Goal: Navigation & Orientation: Find specific page/section

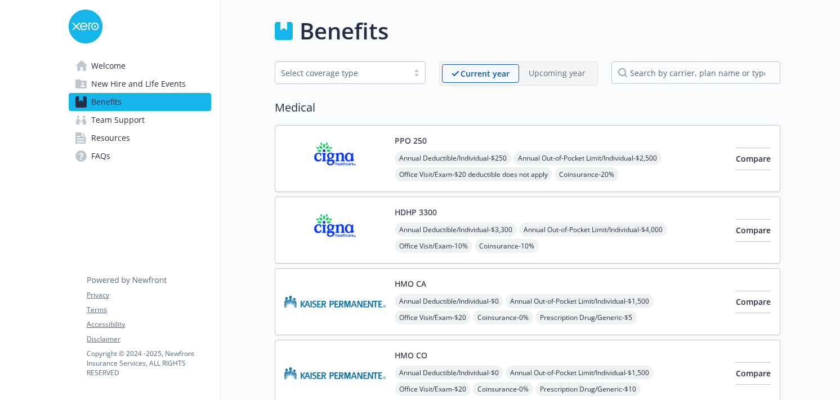
scroll to position [1547, 0]
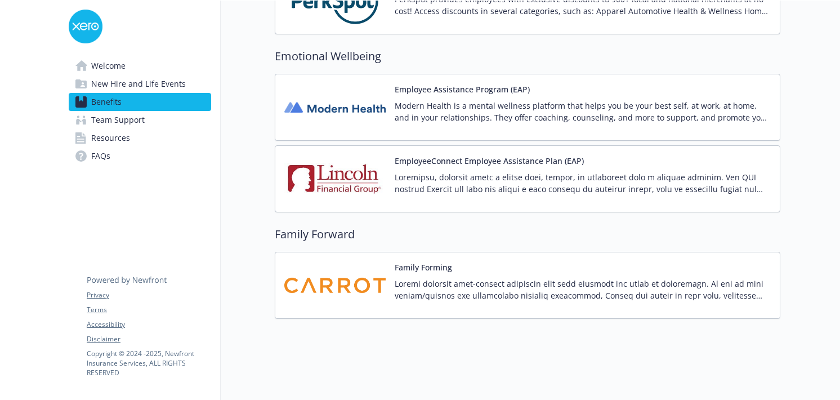
click at [141, 121] on span "Team Support" at bounding box center [117, 120] width 53 height 18
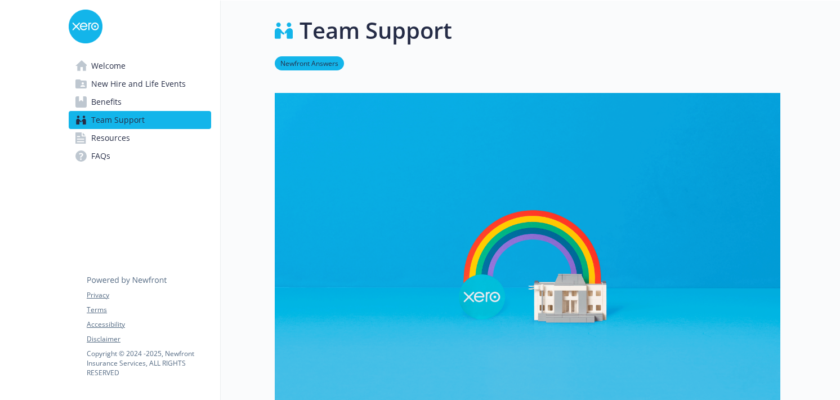
scroll to position [318, 0]
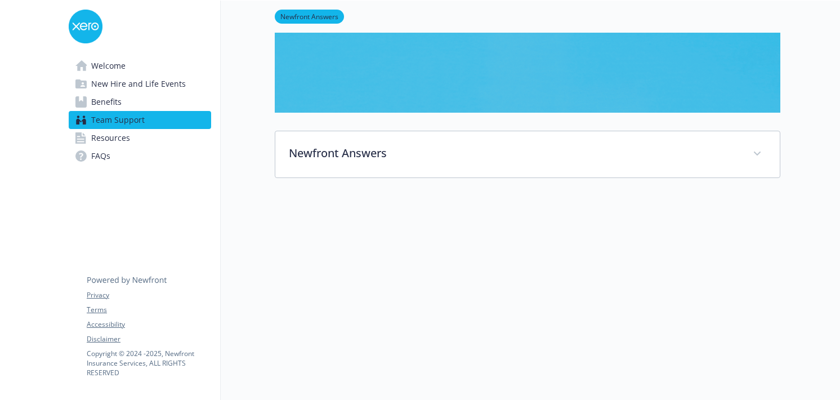
click at [129, 133] on link "Resources" at bounding box center [140, 138] width 142 height 18
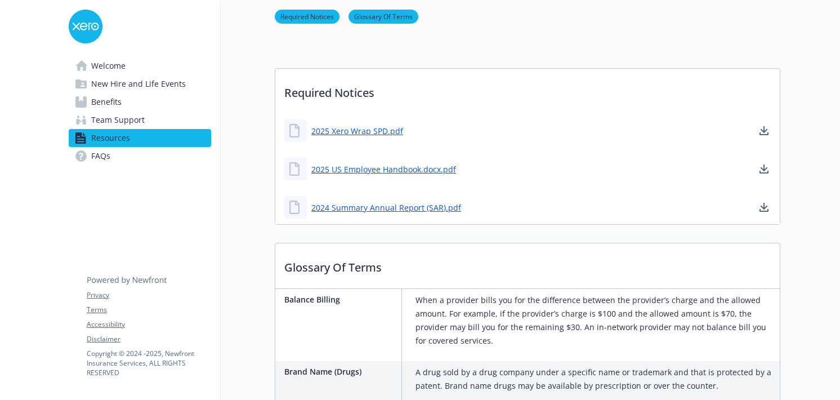
scroll to position [327, 0]
